Goal: Information Seeking & Learning: Learn about a topic

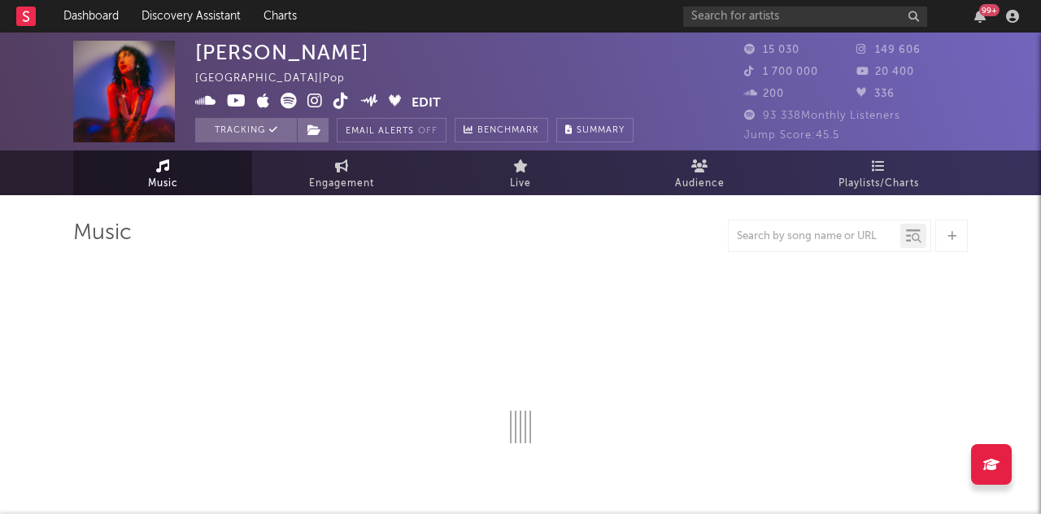
select select "6m"
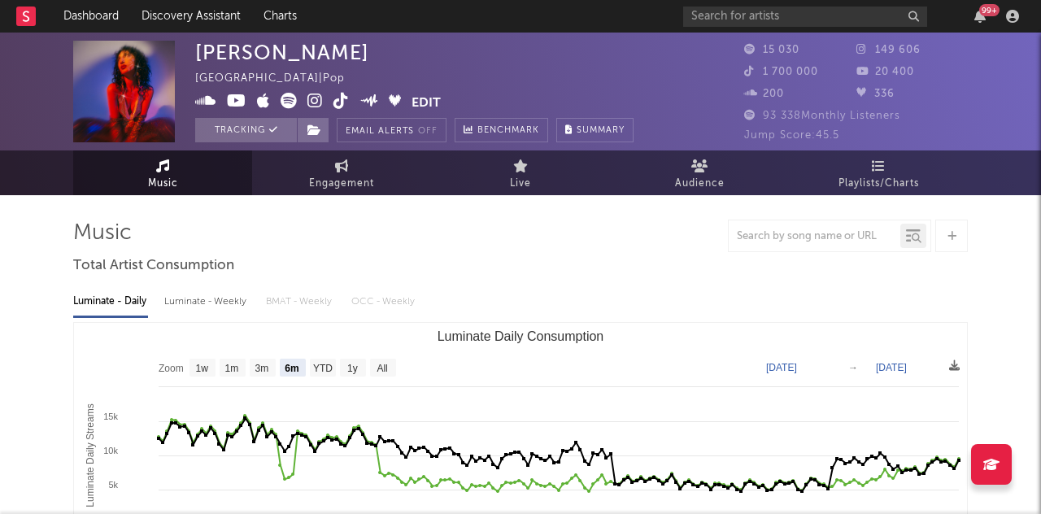
click at [24, 18] on rect at bounding box center [26, 17] width 20 height 20
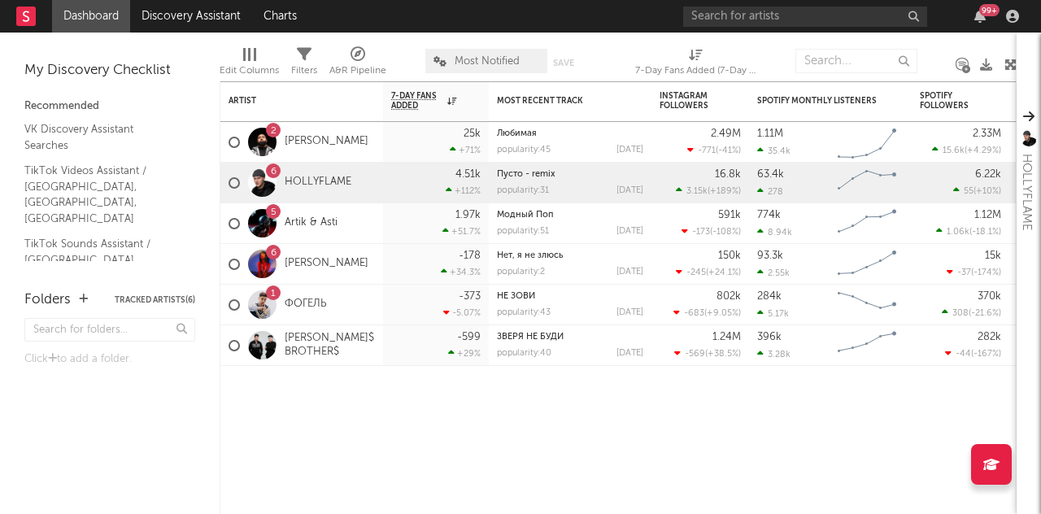
click at [1006, 15] on div at bounding box center [1013, 16] width 24 height 13
click at [1013, 20] on icon "button" at bounding box center [1012, 16] width 13 height 13
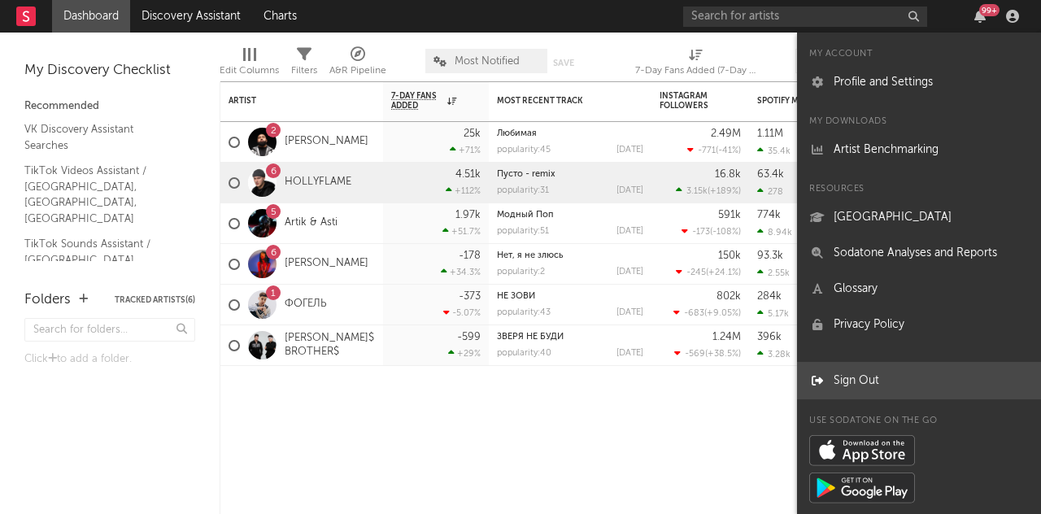
click at [856, 382] on link "Sign Out" at bounding box center [919, 381] width 244 height 36
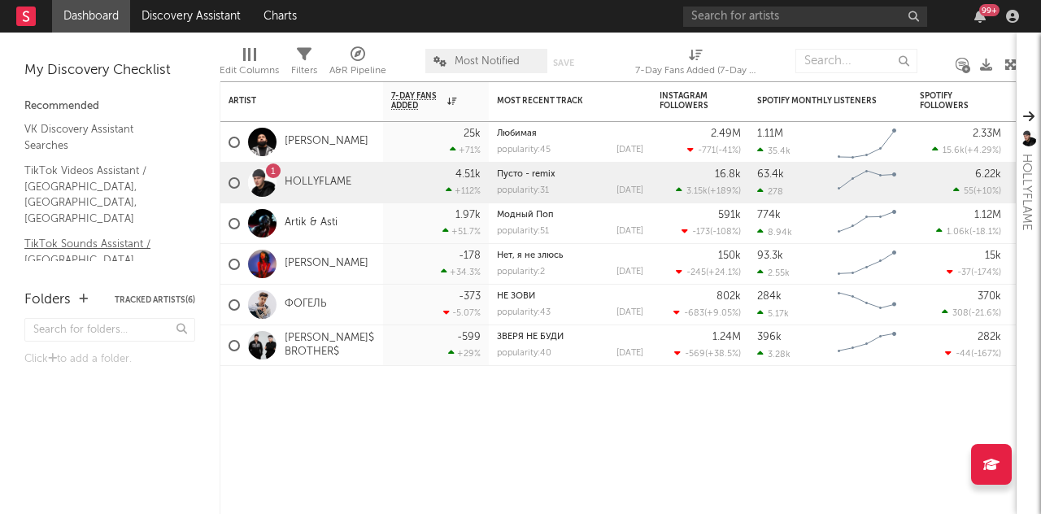
click at [112, 235] on link "TikTok Sounds Assistant / [GEOGRAPHIC_DATA], [GEOGRAPHIC_DATA], [GEOGRAPHIC_DAT…" at bounding box center [101, 267] width 155 height 65
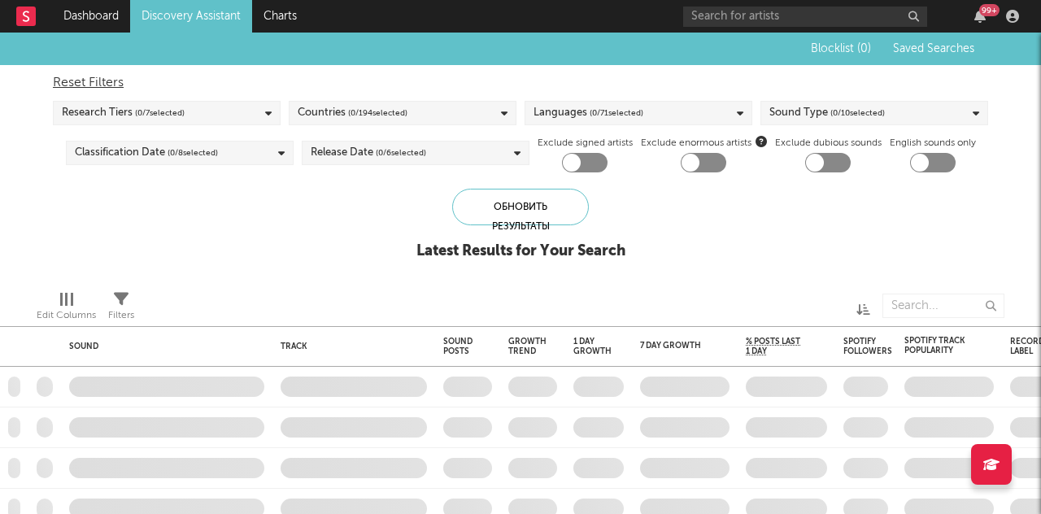
checkbox input "true"
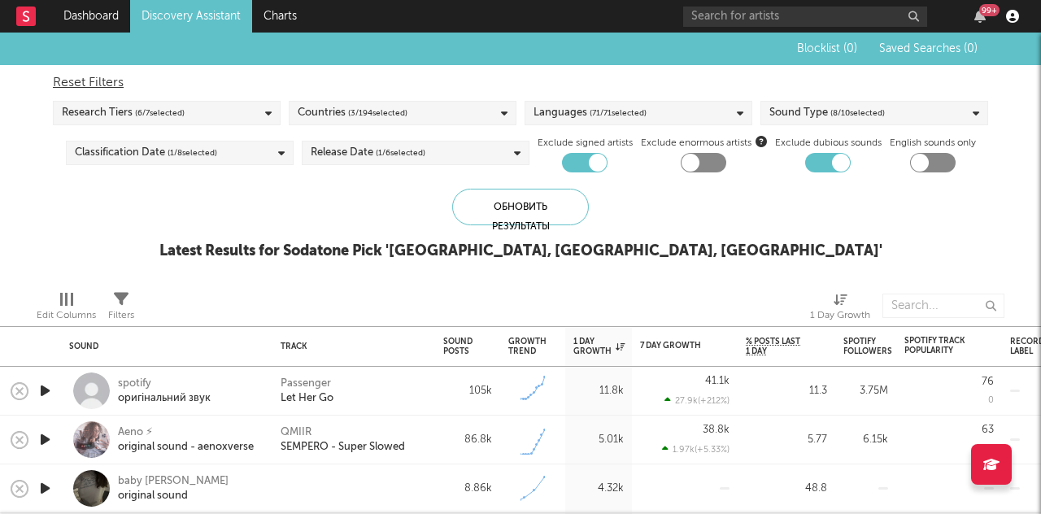
click at [1012, 19] on icon "button" at bounding box center [1012, 16] width 13 height 13
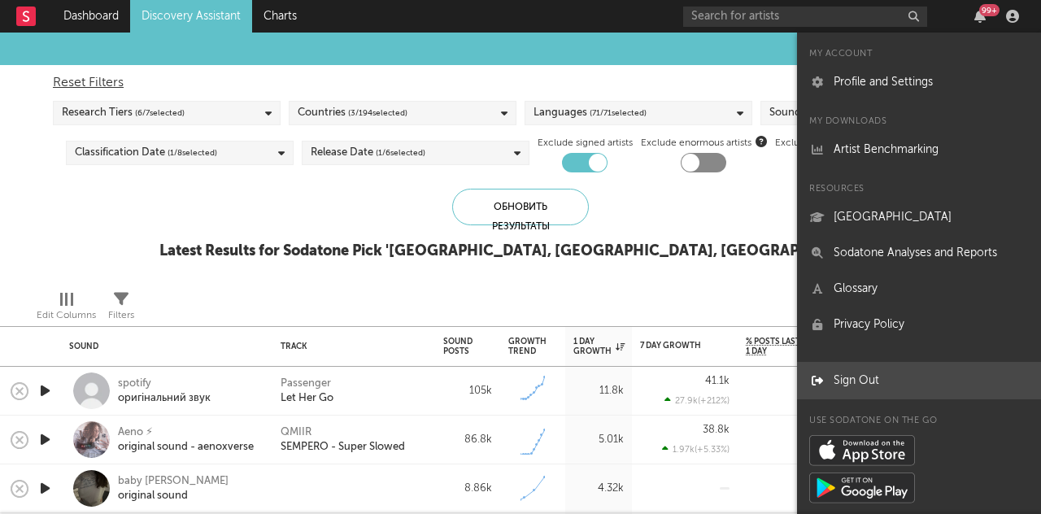
click at [866, 373] on link "Sign Out" at bounding box center [919, 381] width 244 height 36
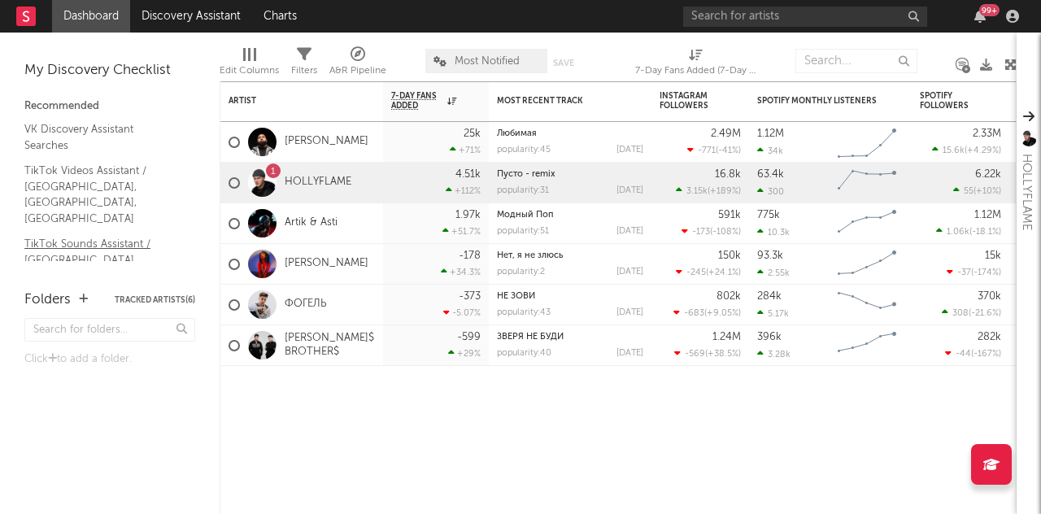
click at [99, 235] on link "TikTok Sounds Assistant / [GEOGRAPHIC_DATA], [GEOGRAPHIC_DATA], [GEOGRAPHIC_DAT…" at bounding box center [101, 267] width 155 height 65
click at [0, 0] on div "Dashboard Discovery Assistant Charts 99 + Notifications Settings Mark all as re…" at bounding box center [520, 257] width 1041 height 514
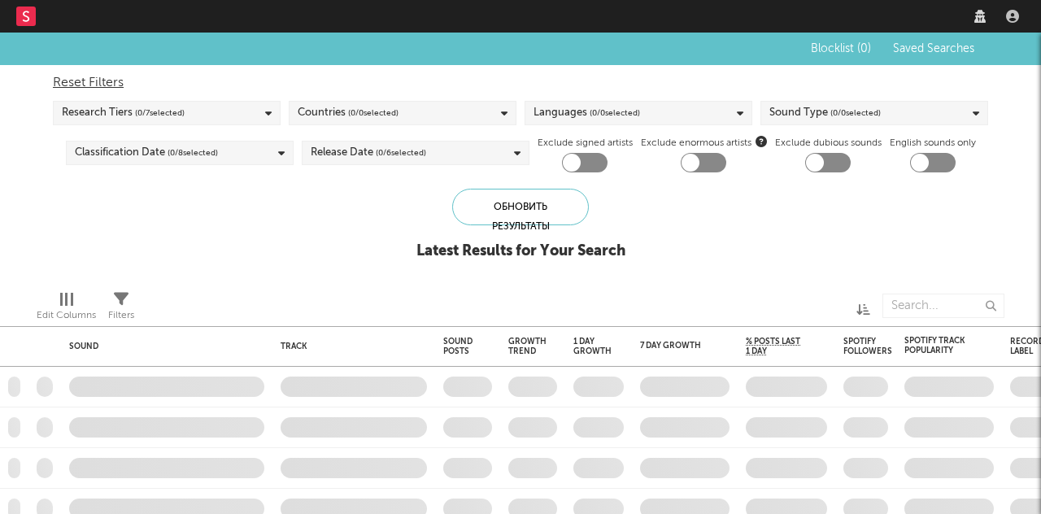
checkbox input "true"
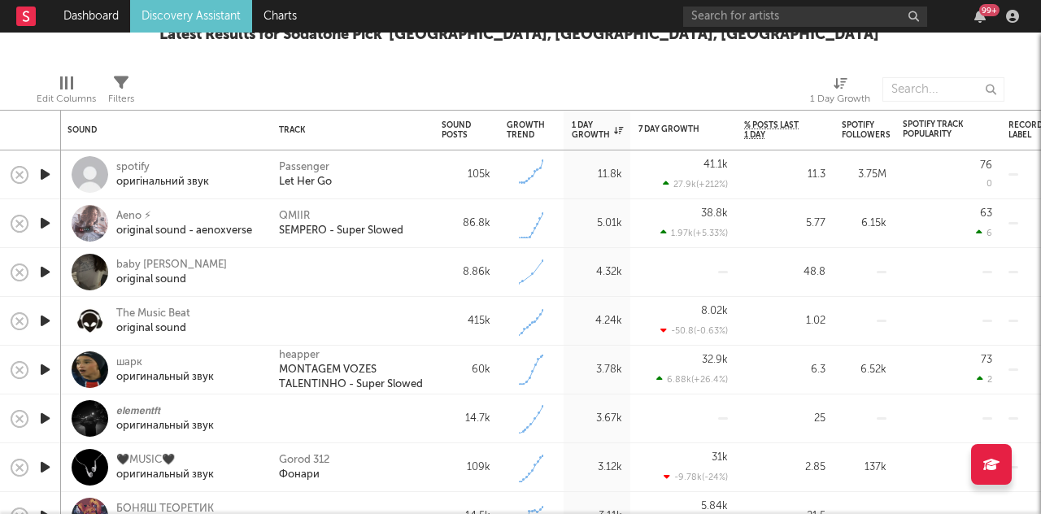
click at [42, 370] on icon "button" at bounding box center [45, 370] width 17 height 20
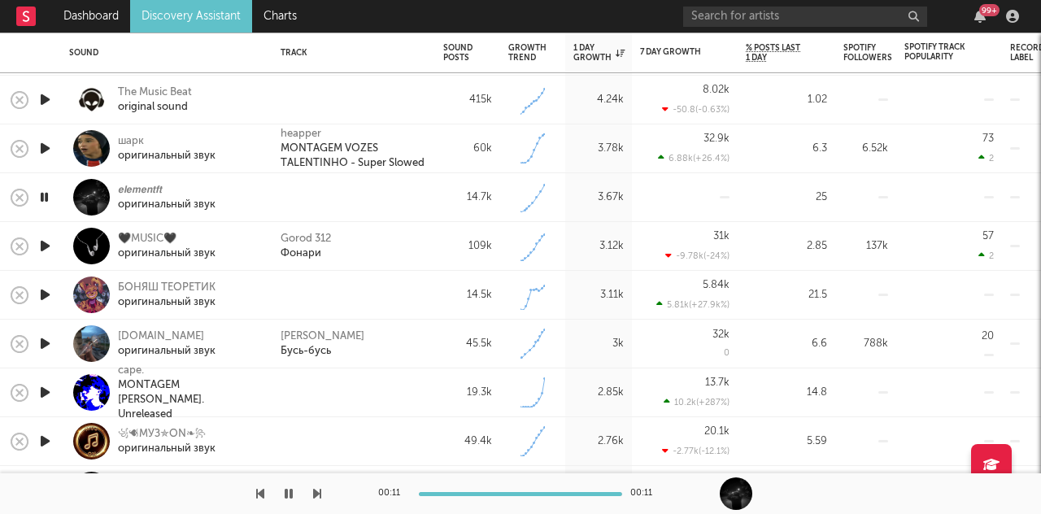
click at [42, 397] on icon "button" at bounding box center [45, 392] width 17 height 20
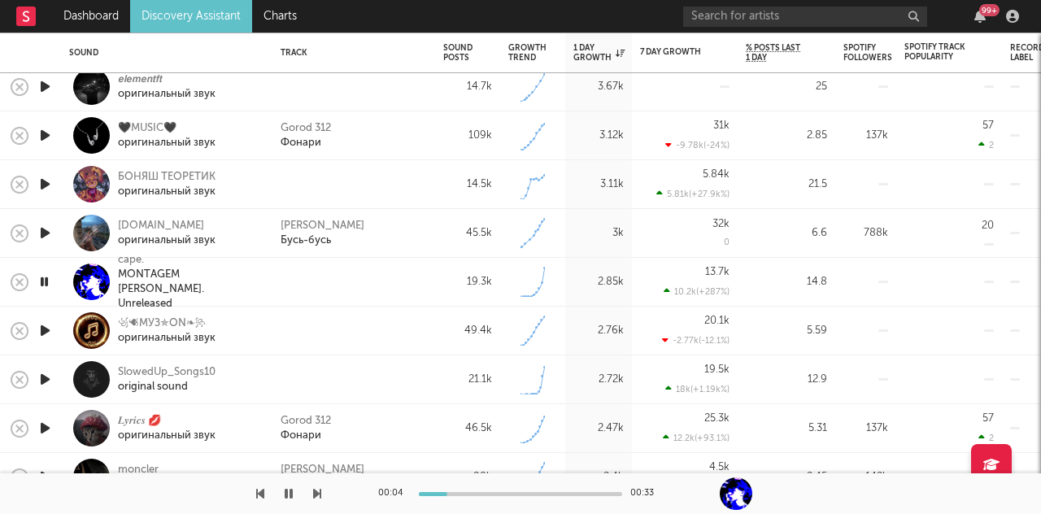
click at [42, 379] on icon "button" at bounding box center [45, 379] width 17 height 20
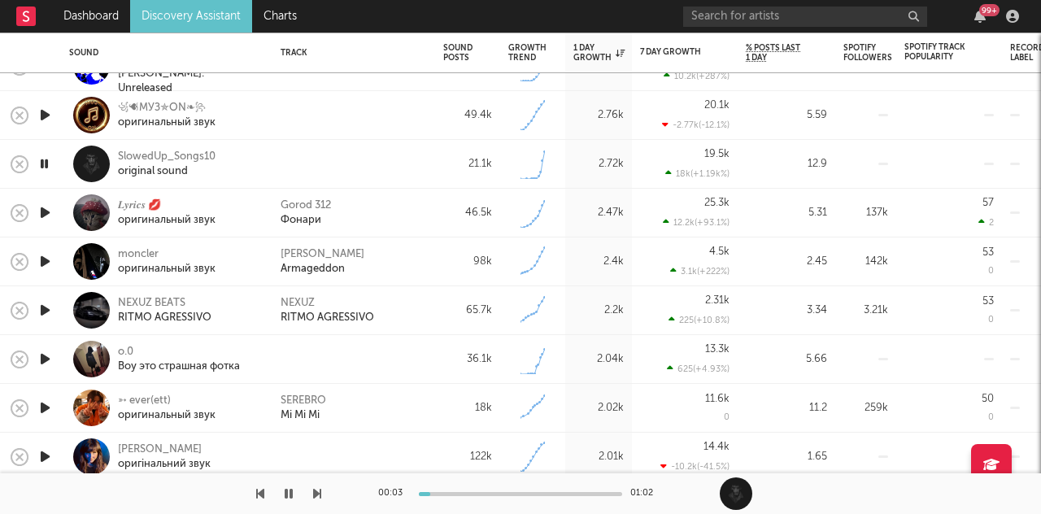
click at [46, 360] on icon "button" at bounding box center [45, 359] width 17 height 20
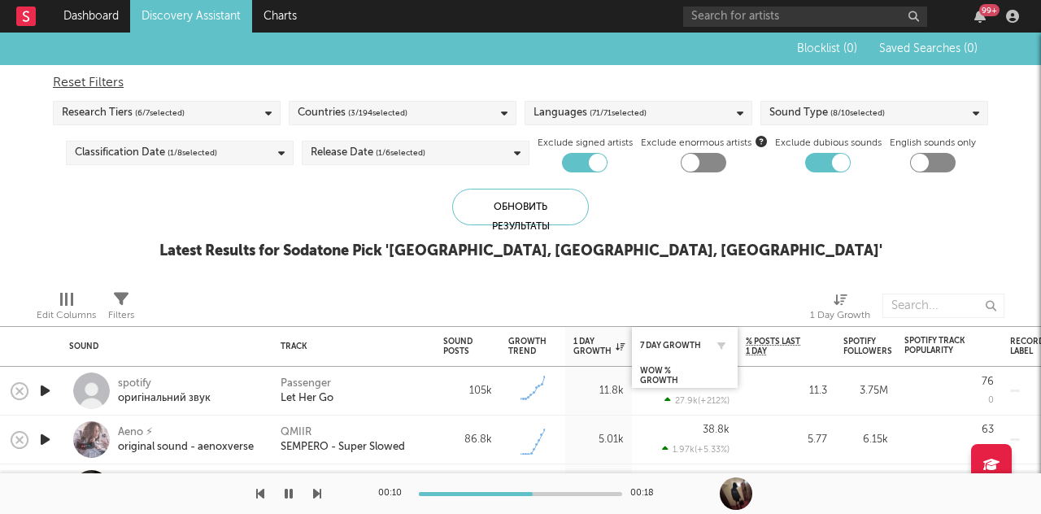
click at [676, 334] on div "7 Day Growth" at bounding box center [684, 345] width 89 height 32
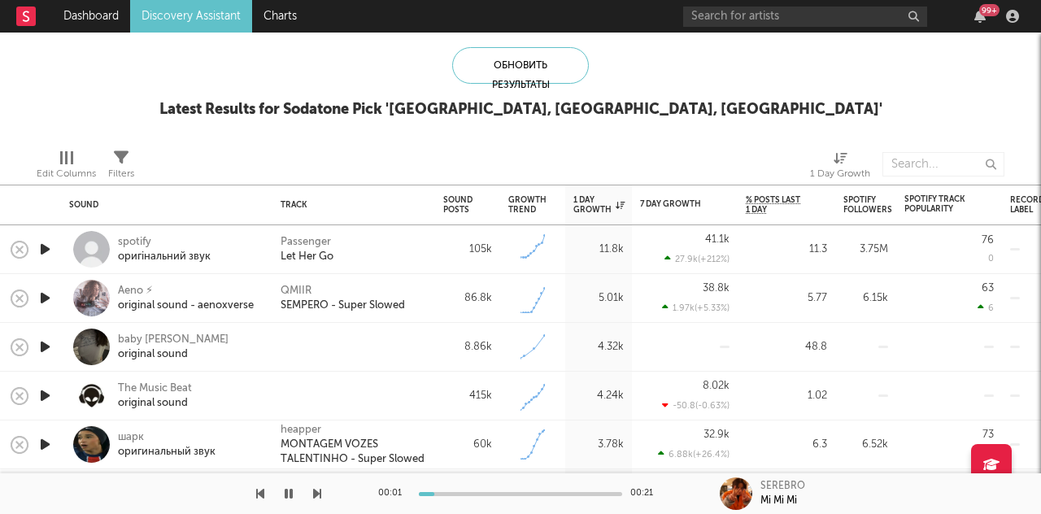
click at [44, 345] on icon "button" at bounding box center [45, 347] width 17 height 20
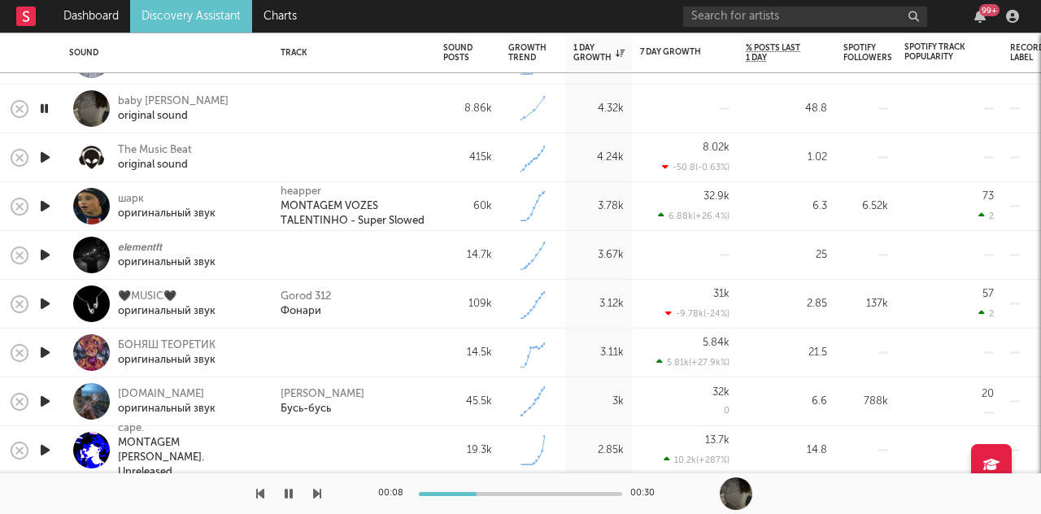
click at [46, 348] on icon "button" at bounding box center [45, 352] width 17 height 20
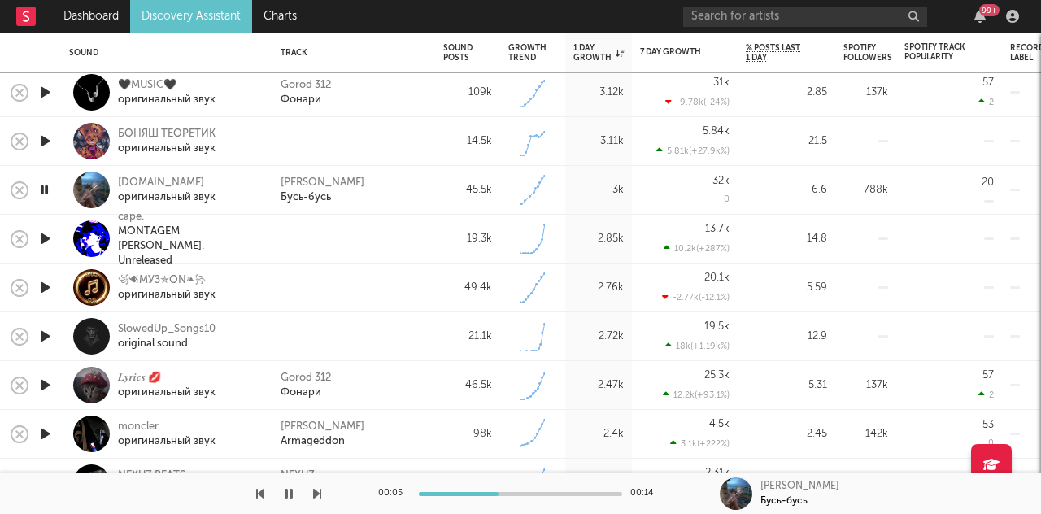
click at [287, 495] on icon "button" at bounding box center [289, 493] width 8 height 13
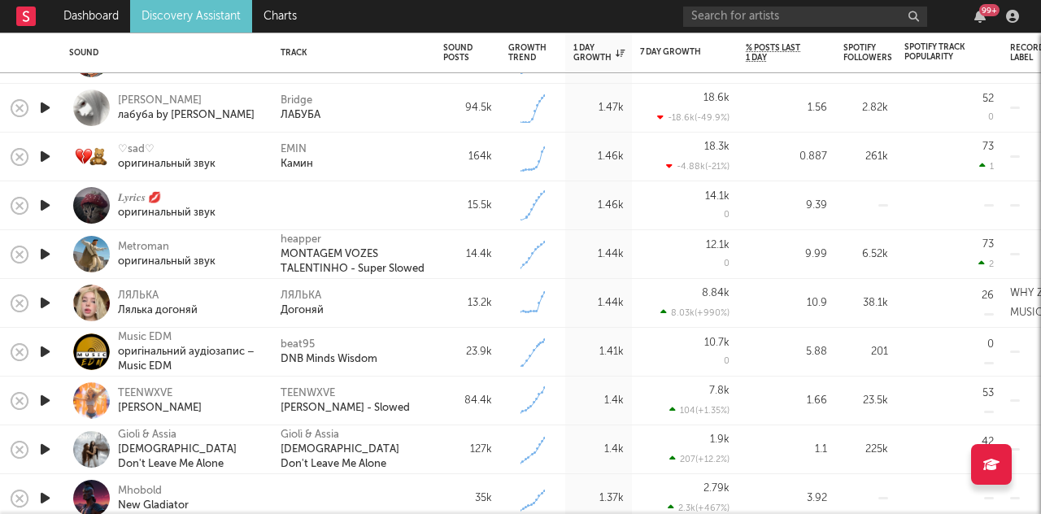
click at [41, 399] on icon "button" at bounding box center [45, 400] width 17 height 20
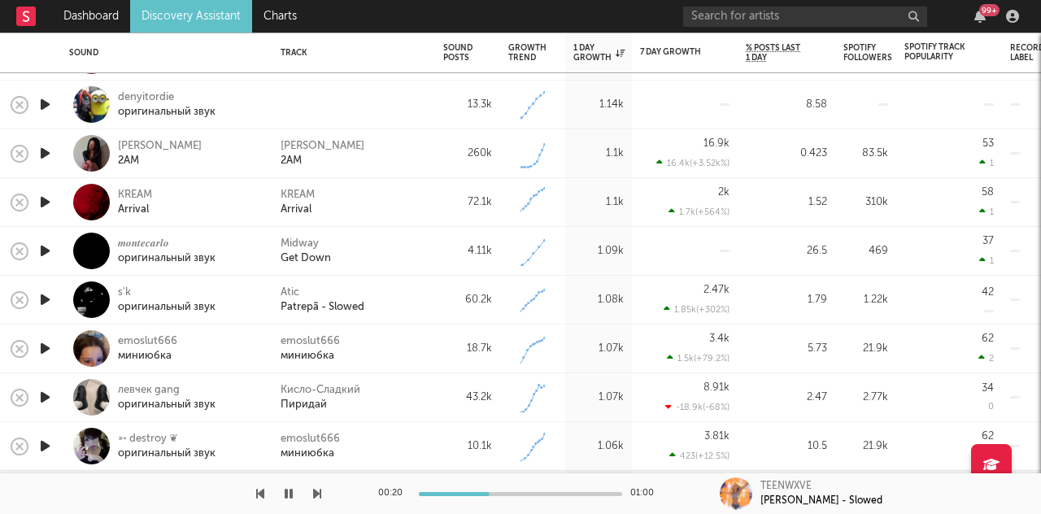
click at [46, 350] on icon "button" at bounding box center [45, 348] width 17 height 20
